Goal: Task Accomplishment & Management: Manage account settings

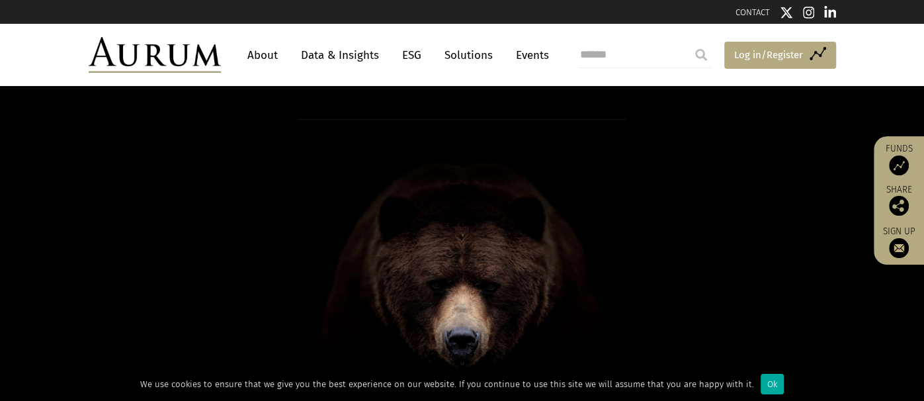
click at [734, 63] on span "Log in/Register" at bounding box center [768, 55] width 69 height 16
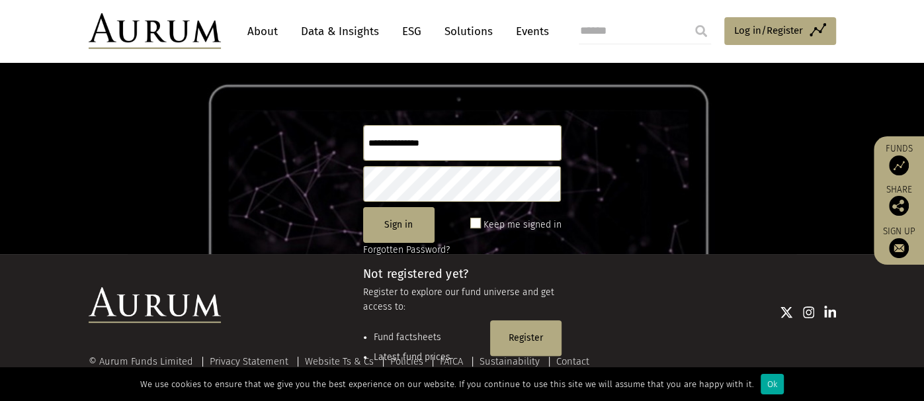
scroll to position [107, 0]
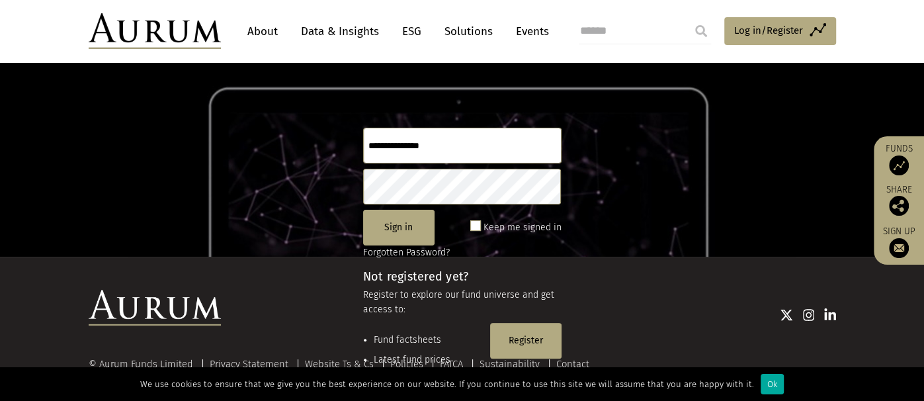
click at [383, 163] on input "text" at bounding box center [462, 146] width 198 height 36
type input "**********"
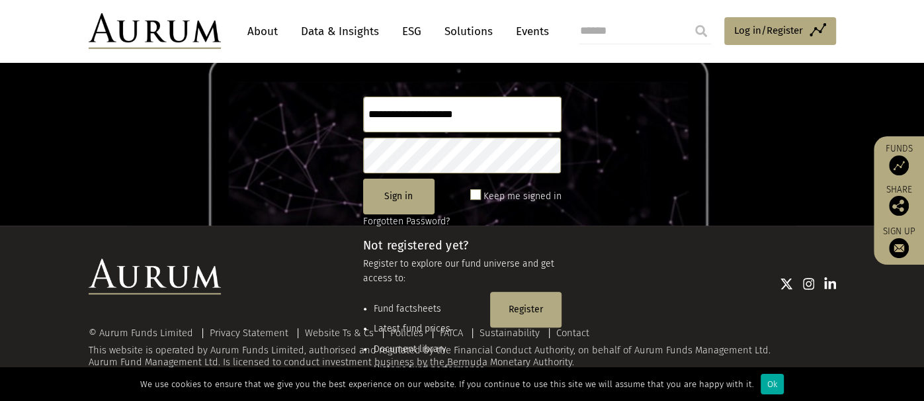
scroll to position [0, 0]
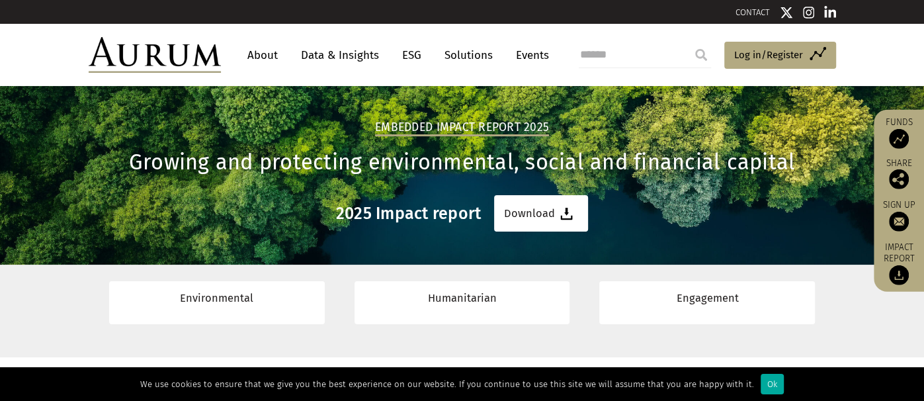
click at [756, 147] on div "Embedded Impact report 2025 Growing and protecting environmental, social and fi…" at bounding box center [462, 159] width 924 height 146
click at [734, 63] on span "Log in/Register" at bounding box center [768, 55] width 69 height 16
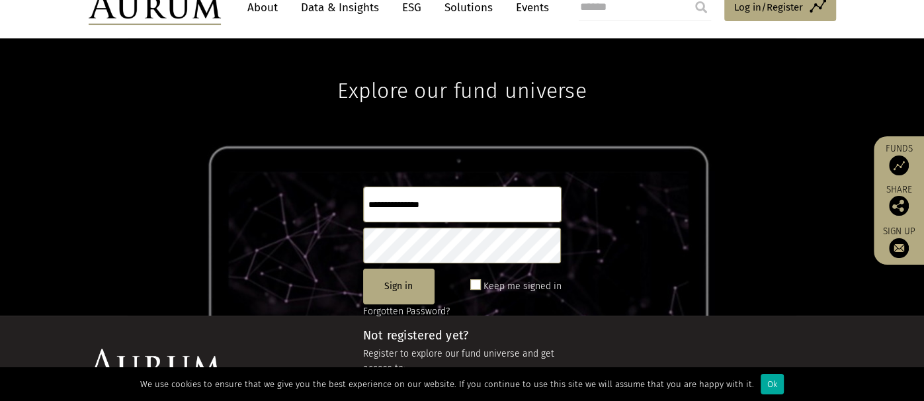
scroll to position [21, 0]
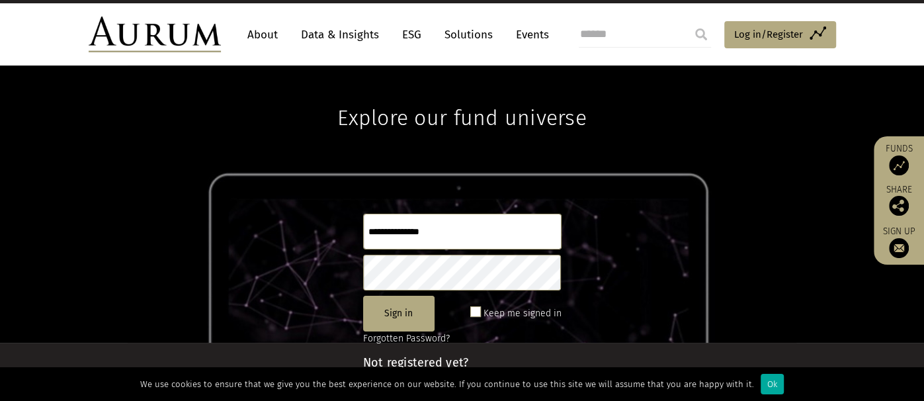
click at [401, 249] on input "text" at bounding box center [462, 232] width 198 height 36
click at [374, 249] on input "text" at bounding box center [462, 232] width 198 height 36
click at [395, 249] on input "text" at bounding box center [462, 232] width 198 height 36
type input "**********"
